Goal: Task Accomplishment & Management: Use online tool/utility

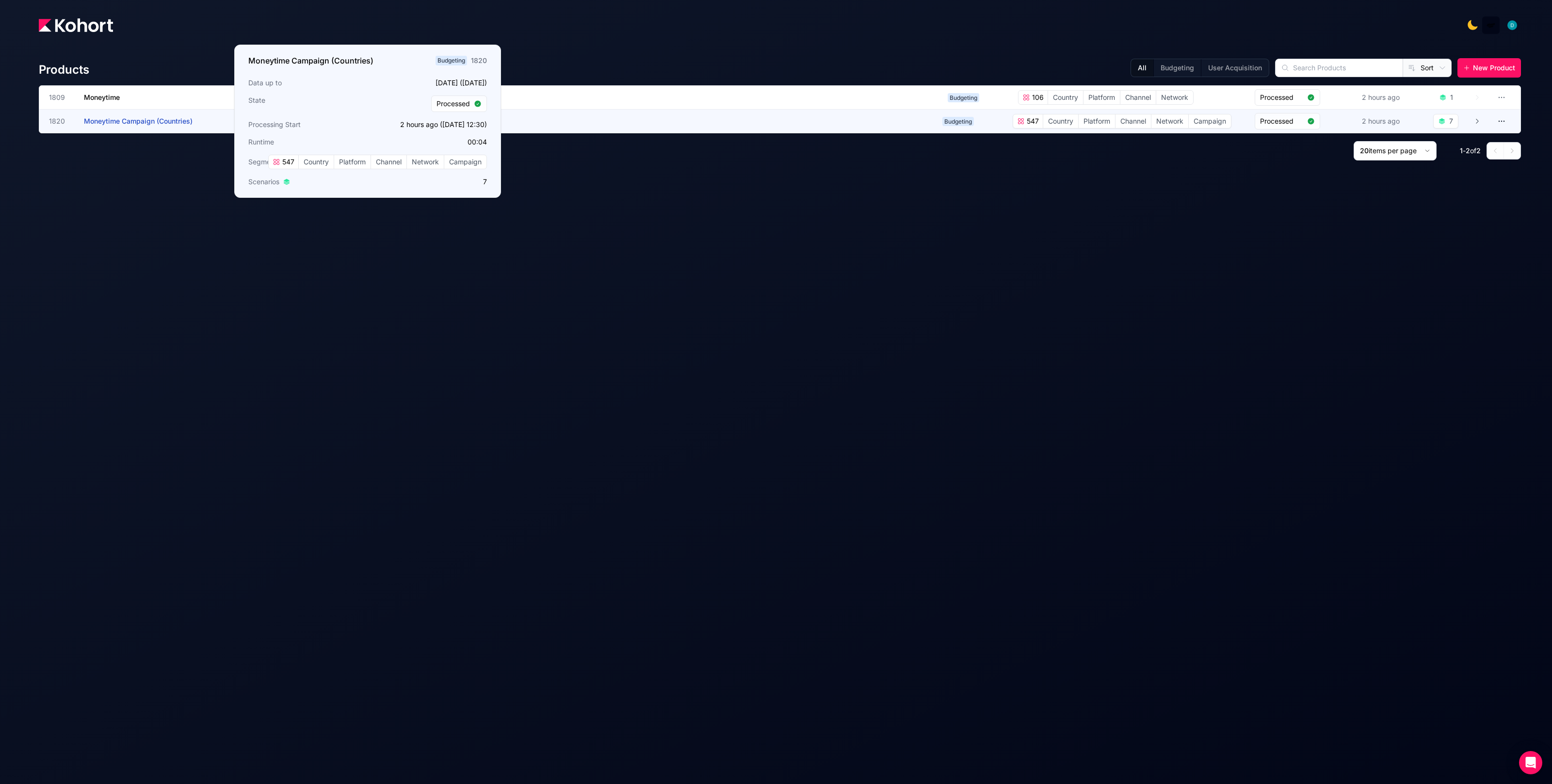
click at [163, 130] on h3 "Moneytime Campaign (Countries)" at bounding box center [157, 121] width 146 height 23
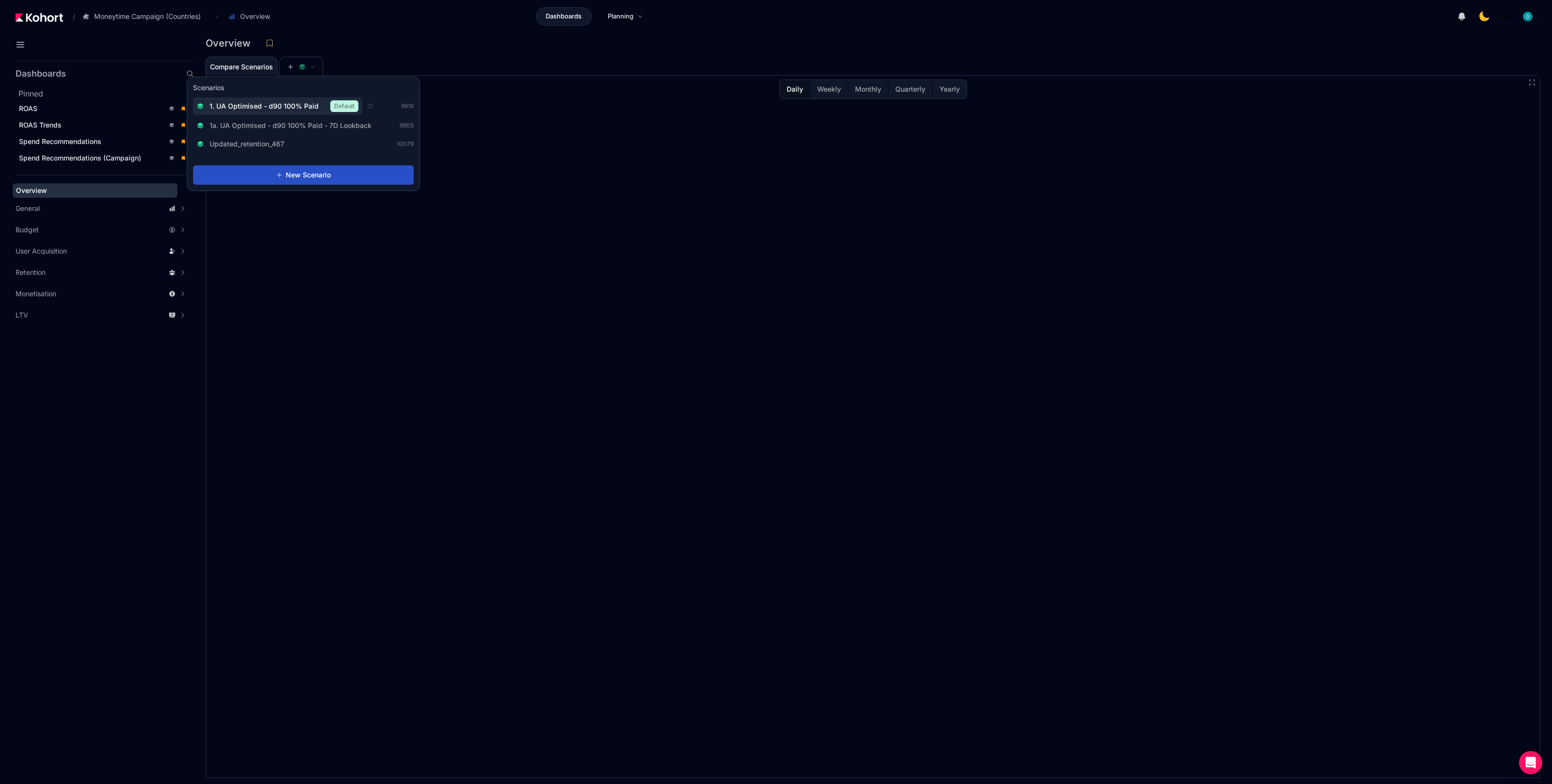
click at [289, 107] on span "1. UA Optimised - d90 100% Paid" at bounding box center [264, 106] width 109 height 10
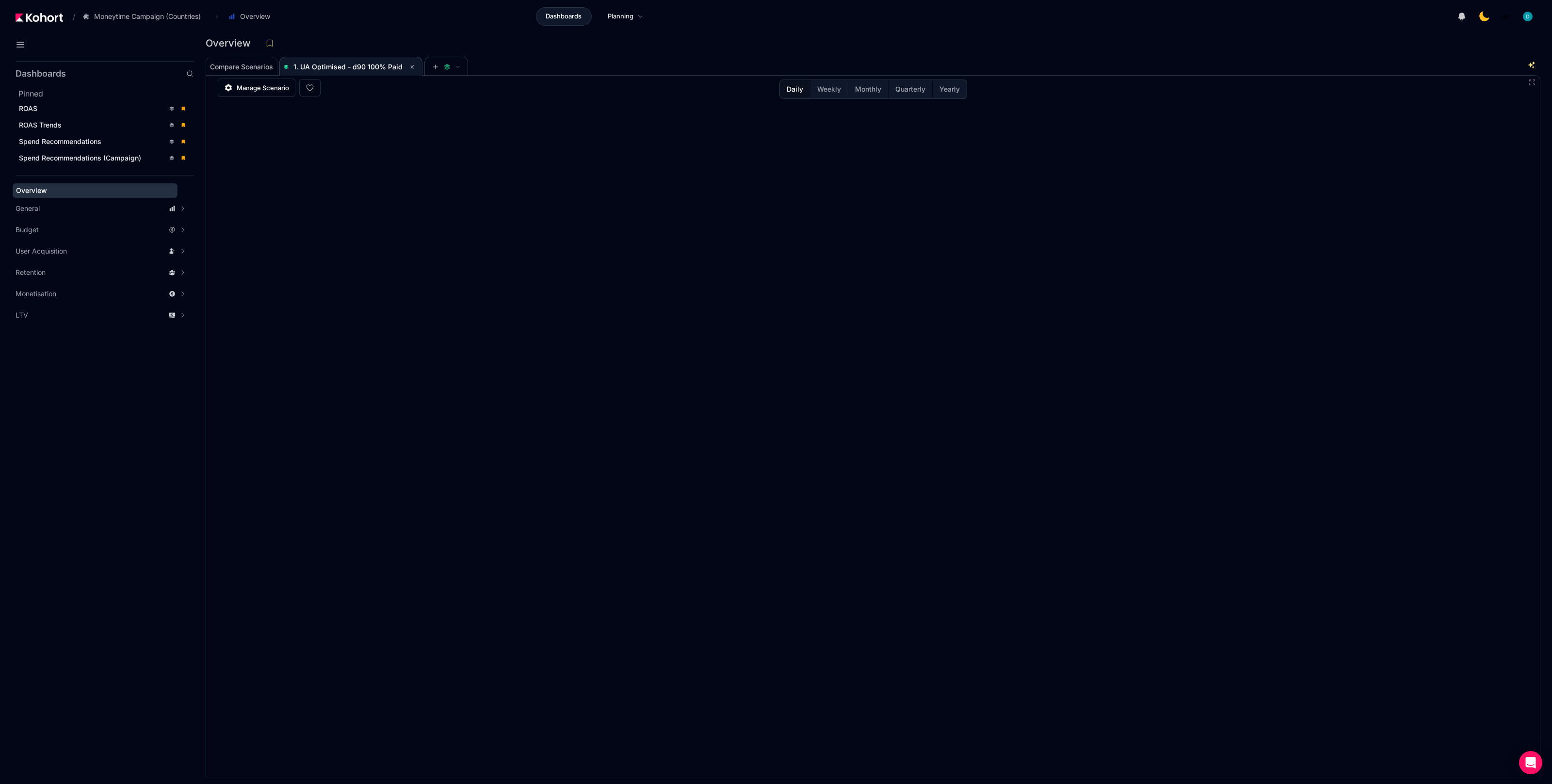
click at [62, 104] on div "ROAS" at bounding box center [92, 109] width 146 height 10
